Goal: Ask a question

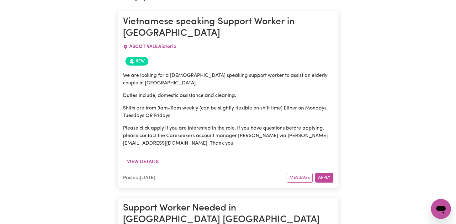
scroll to position [285, 0]
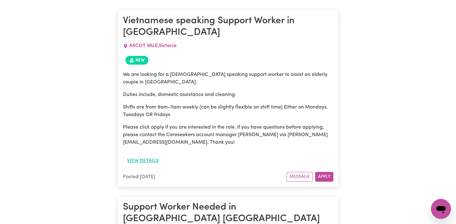
click at [157, 158] on button "View details" at bounding box center [143, 161] width 40 height 12
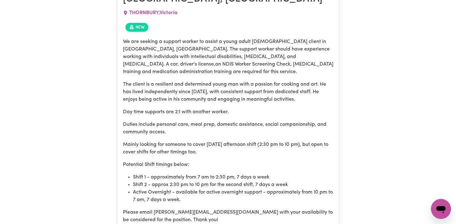
scroll to position [1312, 0]
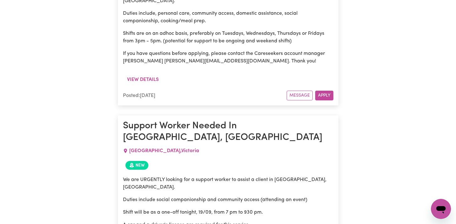
scroll to position [1646, 0]
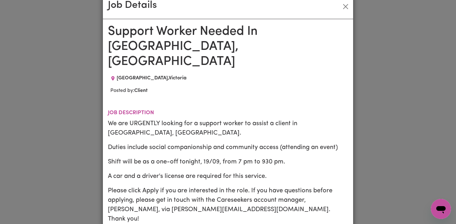
scroll to position [0, 0]
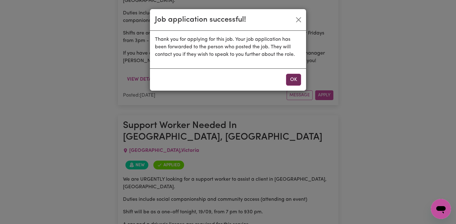
click at [291, 79] on button "OK" at bounding box center [293, 80] width 15 height 12
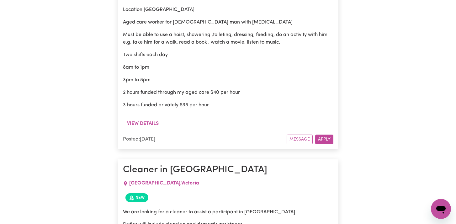
scroll to position [2705, 0]
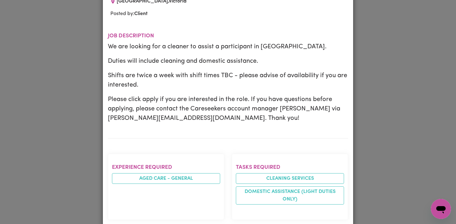
scroll to position [62, 0]
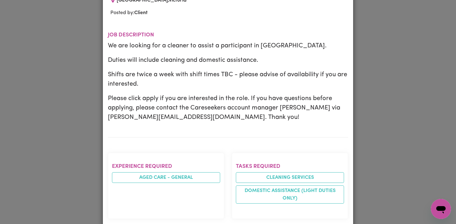
click at [378, 117] on div "Job Details Cleaner in [GEOGRAPHIC_DATA] [GEOGRAPHIC_DATA] , [GEOGRAPHIC_DATA] …" at bounding box center [228, 112] width 456 height 224
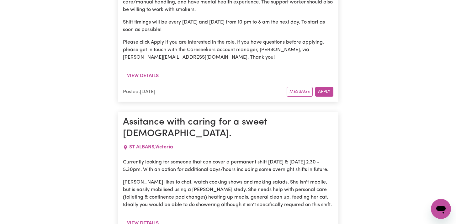
scroll to position [4918, 0]
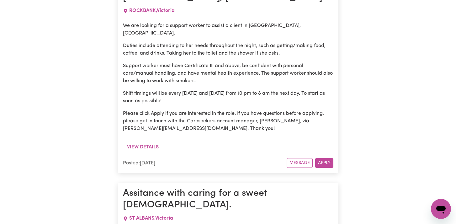
scroll to position [4833, 0]
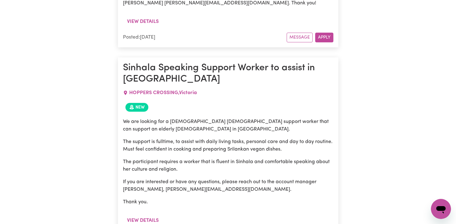
scroll to position [3334, 0]
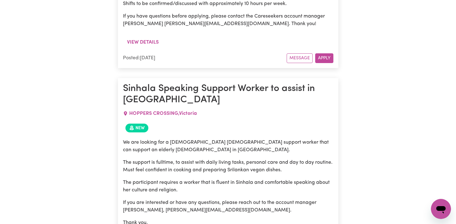
click at [439, 209] on icon "Open messaging window" at bounding box center [440, 210] width 9 height 8
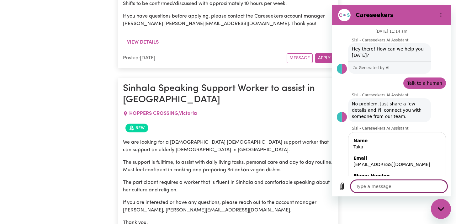
scroll to position [406, 0]
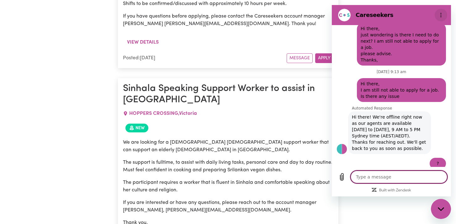
click at [441, 18] on button "Options menu" at bounding box center [441, 15] width 13 height 13
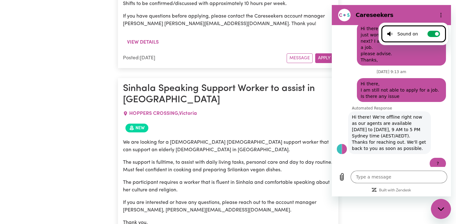
click at [436, 95] on span "Hi there, I am still not able to apply for a job. Is there any issue" at bounding box center [402, 90] width 82 height 19
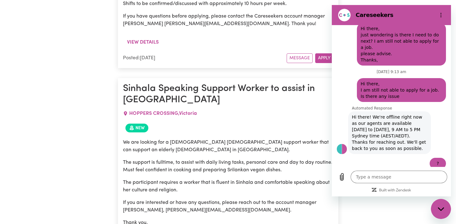
click at [443, 204] on div "Close messaging window" at bounding box center [441, 208] width 19 height 19
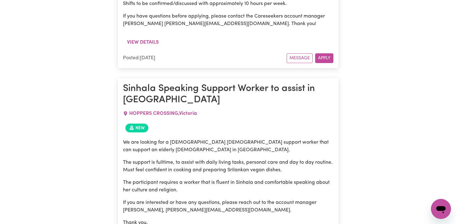
type textarea "x"
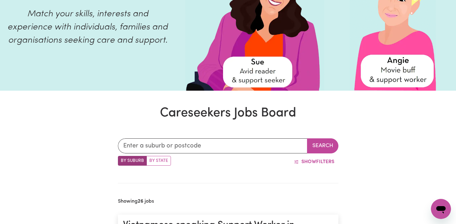
scroll to position [0, 0]
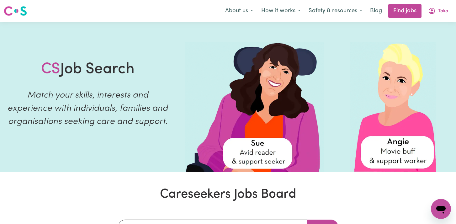
type textarea "x"
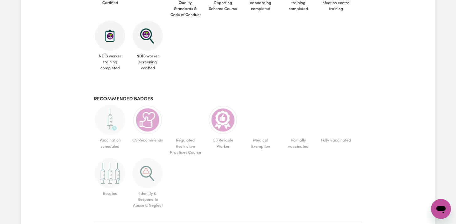
scroll to position [371, 0]
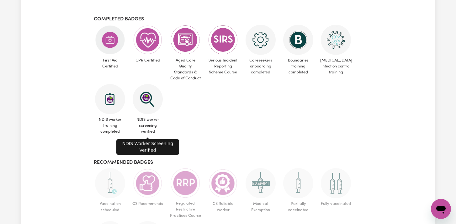
click at [146, 105] on img at bounding box center [148, 99] width 30 height 30
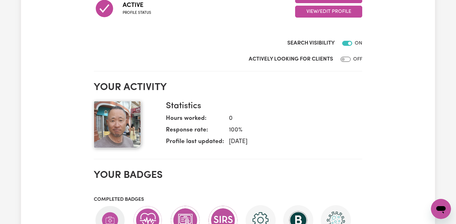
scroll to position [0, 0]
